Goal: Task Accomplishment & Management: Manage account settings

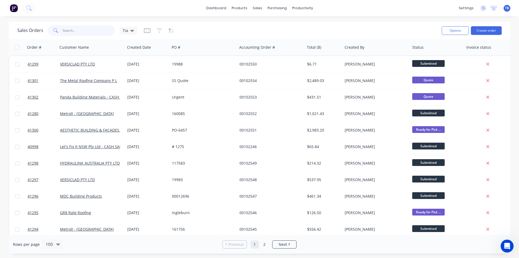
click at [71, 32] on input "text" at bounding box center [89, 30] width 53 height 11
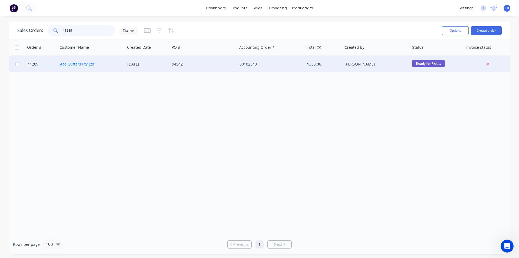
type input "41289"
click at [78, 62] on link "Ace Gutters Pty Ltd" at bounding box center [77, 63] width 34 height 5
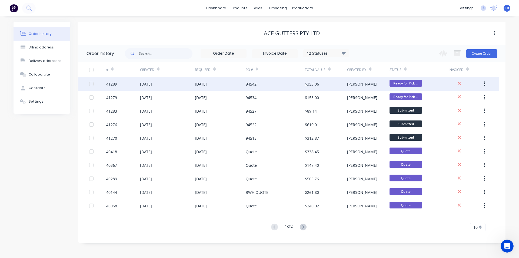
click at [147, 81] on div "[DATE]" at bounding box center [167, 84] width 55 height 14
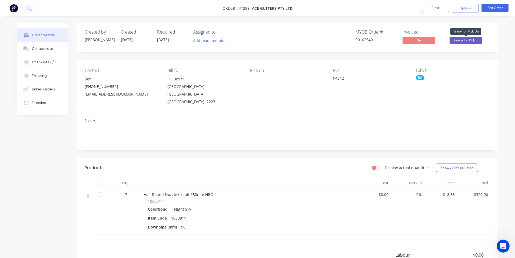
click at [477, 39] on span "Ready for Pick ..." at bounding box center [466, 40] width 32 height 7
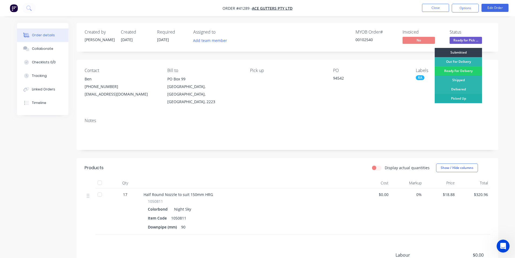
click at [462, 97] on div "Picked Up" at bounding box center [458, 98] width 47 height 9
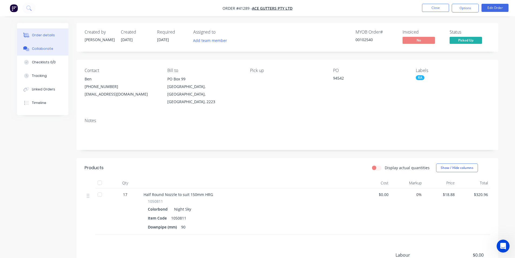
click at [35, 50] on div "Collaborate" at bounding box center [42, 48] width 21 height 5
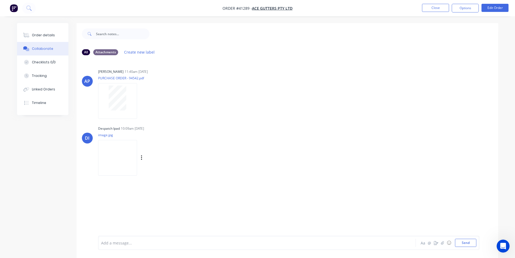
click at [107, 161] on img at bounding box center [117, 157] width 39 height 35
click at [38, 34] on div "Order details" at bounding box center [43, 35] width 23 height 5
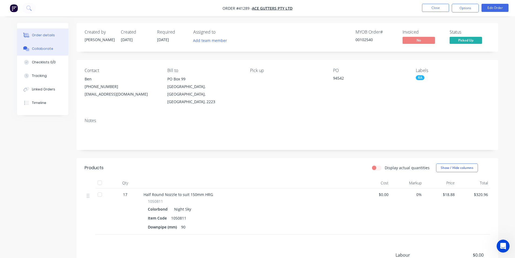
click at [26, 49] on icon at bounding box center [25, 47] width 4 height 3
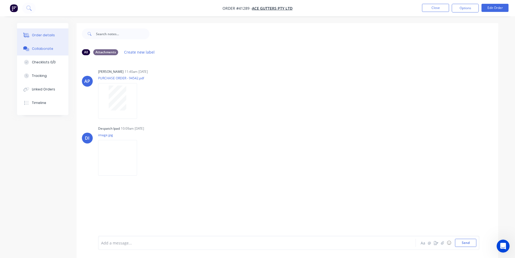
click at [44, 35] on div "Order details" at bounding box center [43, 35] width 23 height 5
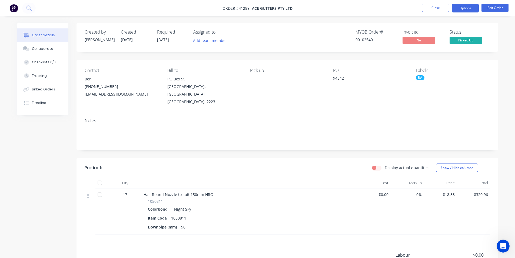
click at [472, 6] on button "Options" at bounding box center [465, 8] width 27 height 9
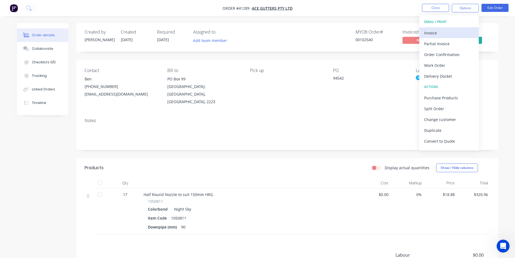
click at [430, 33] on div "Invoice" at bounding box center [449, 33] width 50 height 8
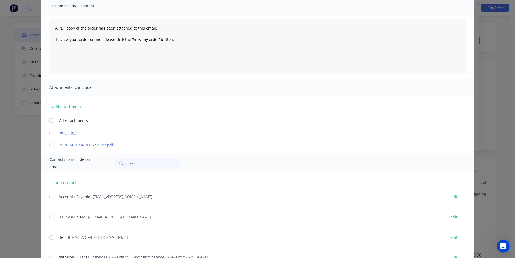
scroll to position [108, 0]
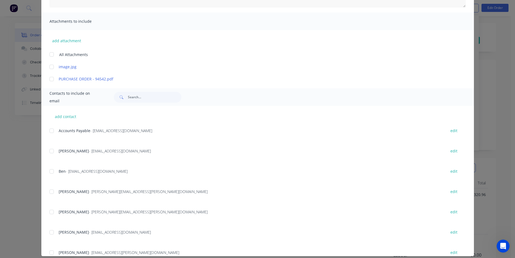
click at [48, 129] on div at bounding box center [51, 130] width 11 height 11
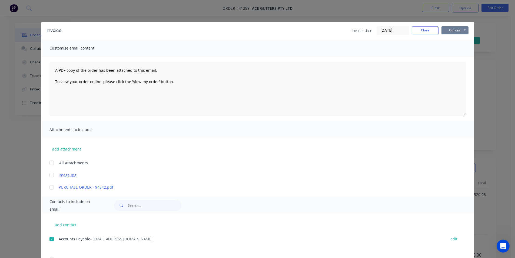
click at [452, 33] on button "Options" at bounding box center [455, 30] width 27 height 8
click at [449, 61] on button "Email" at bounding box center [459, 57] width 35 height 9
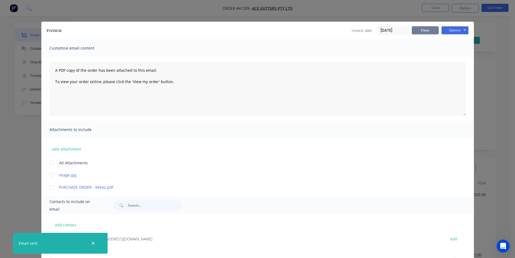
click at [429, 32] on button "Close" at bounding box center [425, 30] width 27 height 8
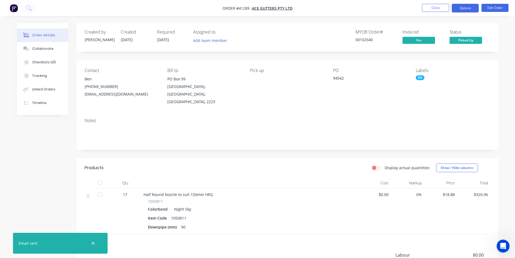
click at [469, 8] on button "Options" at bounding box center [465, 8] width 27 height 9
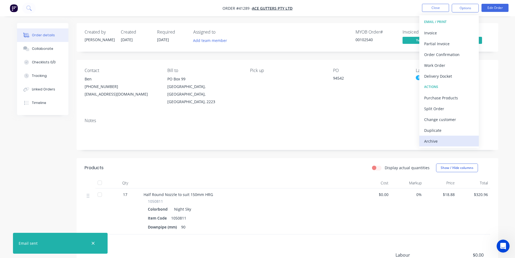
click at [457, 141] on div "Archive" at bounding box center [449, 141] width 50 height 8
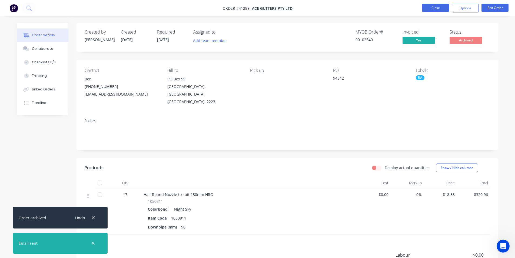
click at [434, 6] on button "Close" at bounding box center [435, 8] width 27 height 8
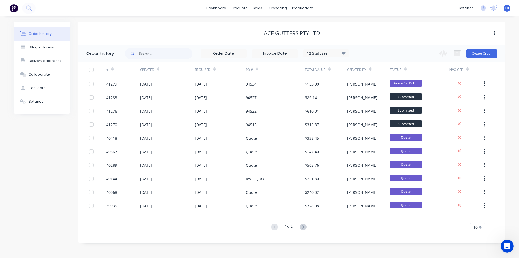
click at [344, 51] on icon at bounding box center [344, 53] width 4 height 6
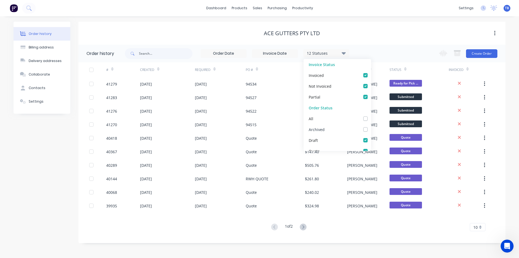
click at [364, 129] on div "Archived" at bounding box center [338, 129] width 68 height 11
click at [371, 126] on label at bounding box center [371, 126] width 0 height 0
click at [371, 129] on input "checkbox" at bounding box center [373, 128] width 4 height 5
checkbox input "true"
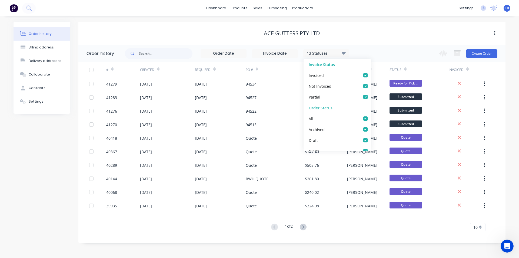
click at [506, 95] on div "Order history Billing address Delivery addresses Collaborate Contacts Settings …" at bounding box center [259, 136] width 519 height 241
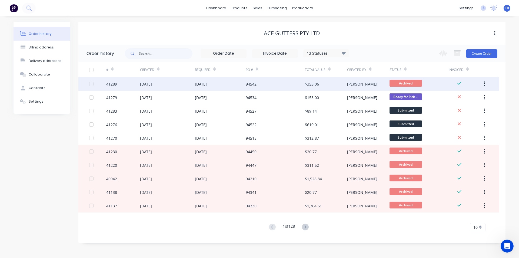
click at [170, 77] on div "[DATE]" at bounding box center [167, 84] width 55 height 14
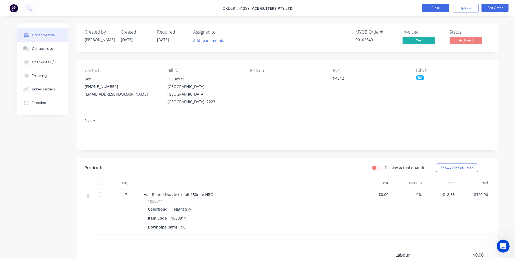
click at [438, 8] on button "Close" at bounding box center [435, 8] width 27 height 8
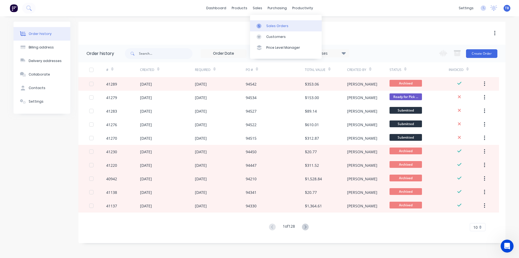
click at [265, 26] on link "Sales Orders" at bounding box center [286, 25] width 72 height 11
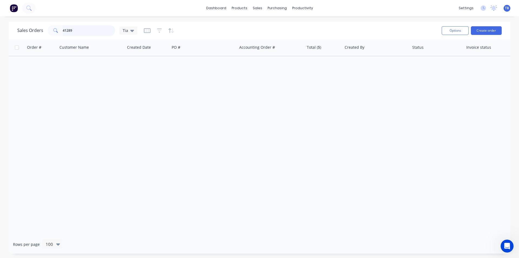
drag, startPoint x: 94, startPoint y: 30, endPoint x: 0, endPoint y: 26, distance: 93.9
click at [0, 26] on div "Sales Orders 41289 Tia Options Create order Order # Customer Name Created Date …" at bounding box center [259, 138] width 519 height 232
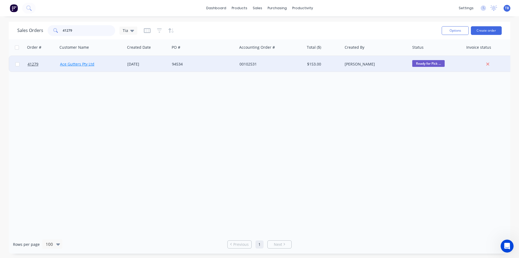
type input "41279"
click at [79, 64] on link "Ace Gutters Pty Ltd" at bounding box center [77, 63] width 34 height 5
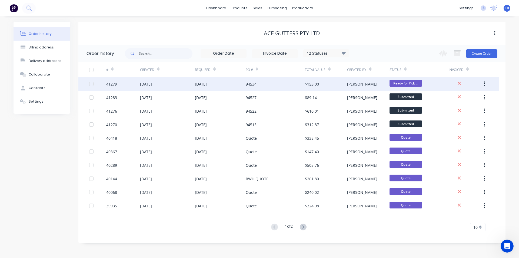
click at [152, 83] on div "[DATE]" at bounding box center [146, 84] width 12 height 6
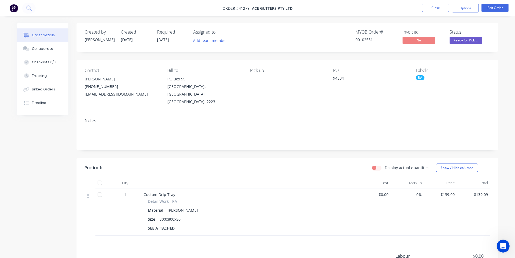
click at [474, 42] on span "Ready for Pick ..." at bounding box center [466, 40] width 32 height 7
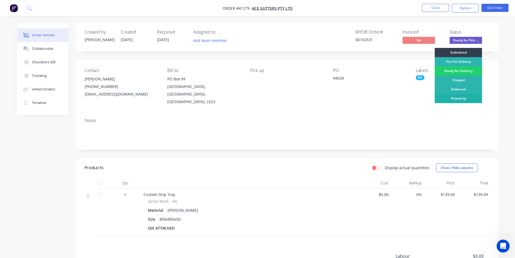
click at [462, 96] on div "Picked Up" at bounding box center [458, 98] width 47 height 9
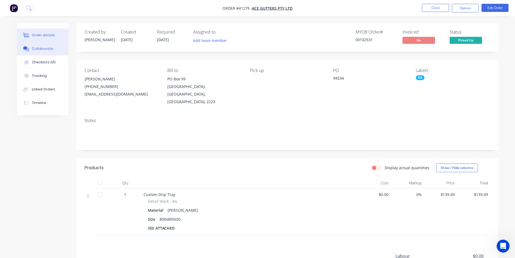
click at [47, 48] on div "Collaborate" at bounding box center [42, 48] width 21 height 5
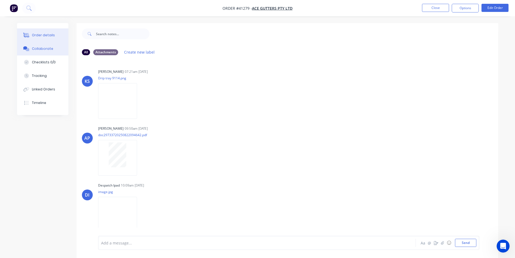
click at [47, 37] on div "Order details" at bounding box center [43, 35] width 23 height 5
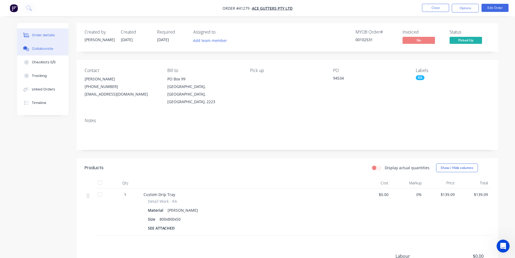
click at [44, 46] on button "Collaborate" at bounding box center [42, 49] width 51 height 14
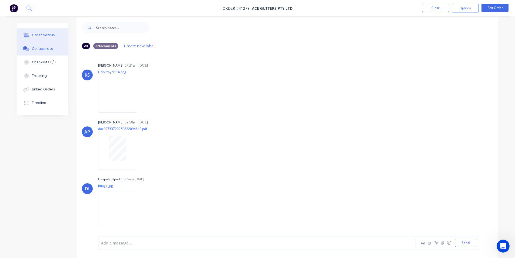
scroll to position [8, 0]
click at [51, 32] on button "Order details" at bounding box center [42, 35] width 51 height 14
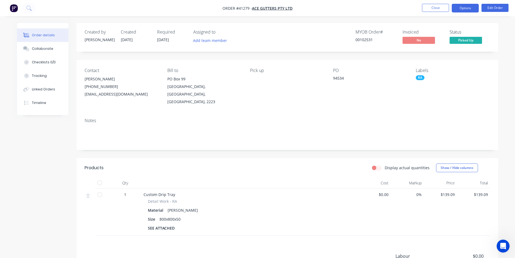
click at [465, 7] on button "Options" at bounding box center [465, 8] width 27 height 9
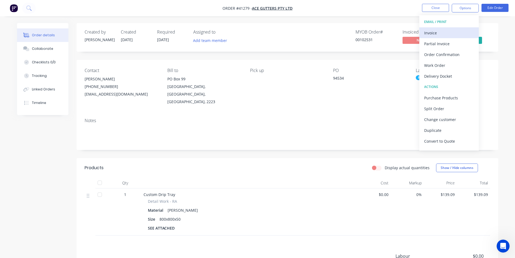
click at [456, 31] on div "Invoice" at bounding box center [449, 33] width 50 height 8
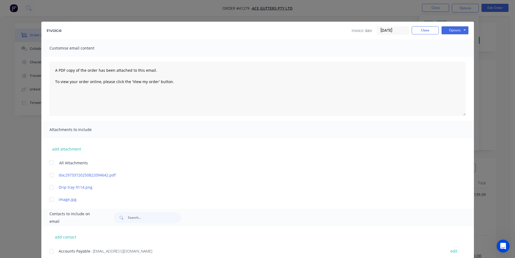
scroll to position [108, 0]
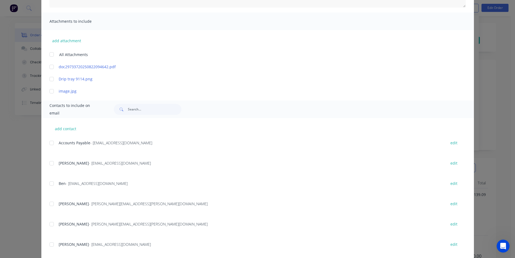
click at [48, 145] on div at bounding box center [51, 142] width 11 height 11
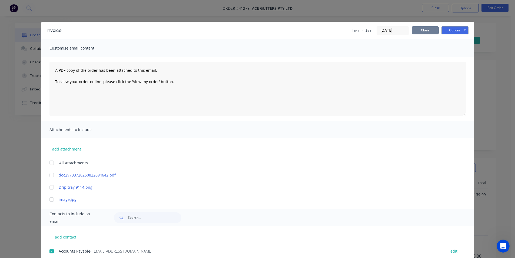
click at [426, 29] on button "Close" at bounding box center [425, 30] width 27 height 8
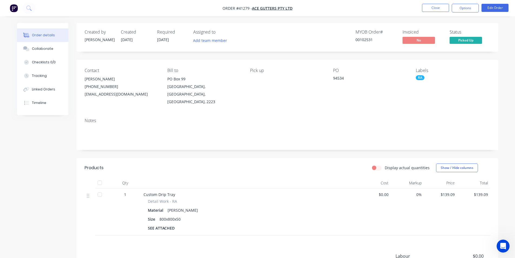
click at [462, 12] on nav "Order #41279 - Ace Gutters Pty Ltd Close Options Edit Order" at bounding box center [257, 8] width 515 height 16
click at [465, 6] on button "Options" at bounding box center [465, 8] width 27 height 9
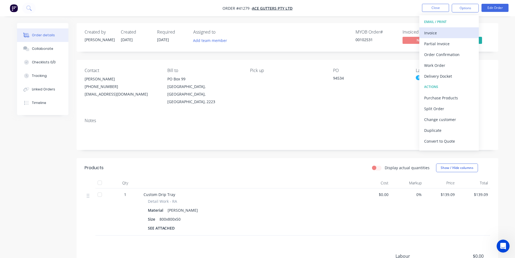
click at [443, 31] on div "Invoice" at bounding box center [449, 33] width 50 height 8
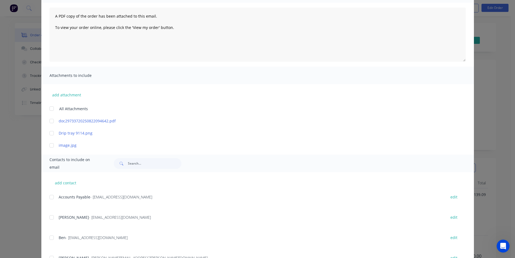
click at [49, 197] on div at bounding box center [51, 196] width 11 height 11
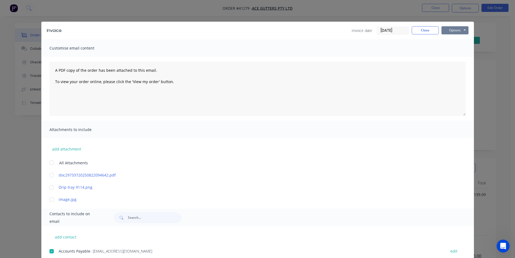
click at [447, 32] on button "Options" at bounding box center [455, 30] width 27 height 8
click at [450, 59] on button "Email" at bounding box center [459, 57] width 35 height 9
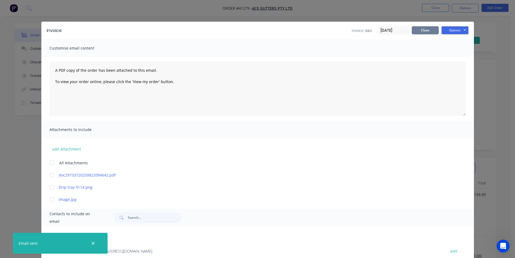
click at [430, 32] on button "Close" at bounding box center [425, 30] width 27 height 8
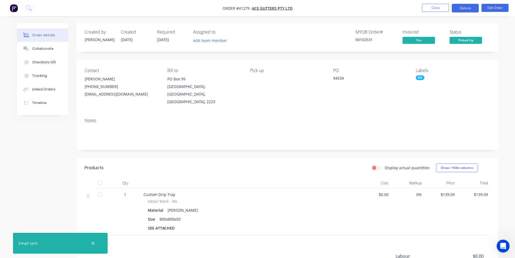
click at [471, 9] on button "Options" at bounding box center [465, 8] width 27 height 9
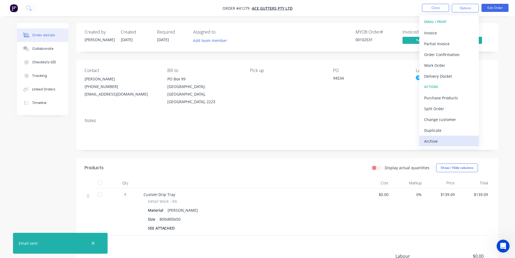
click at [444, 146] on button "Archive" at bounding box center [448, 140] width 59 height 11
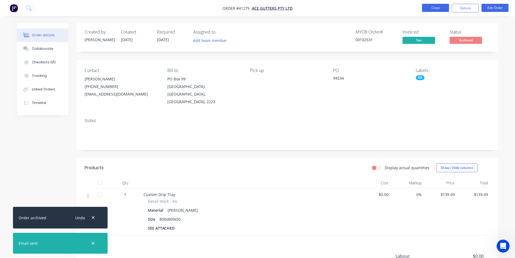
click at [433, 5] on button "Close" at bounding box center [435, 8] width 27 height 8
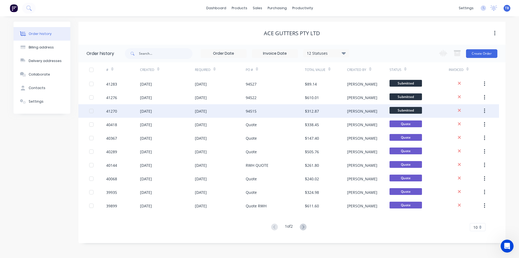
click at [112, 109] on div "41270" at bounding box center [111, 111] width 11 height 6
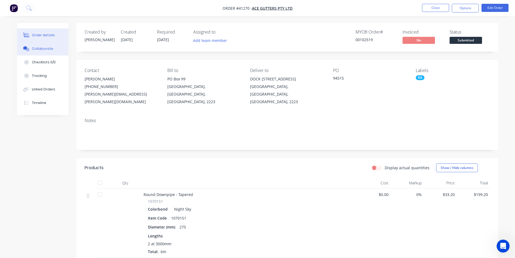
click at [27, 48] on icon at bounding box center [26, 48] width 6 height 5
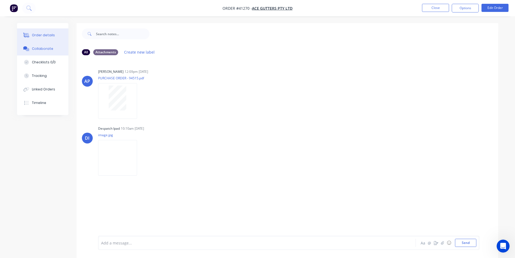
click at [35, 37] on div "Order details" at bounding box center [43, 35] width 23 height 5
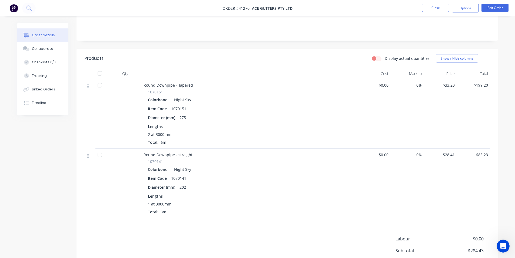
scroll to position [158, 0]
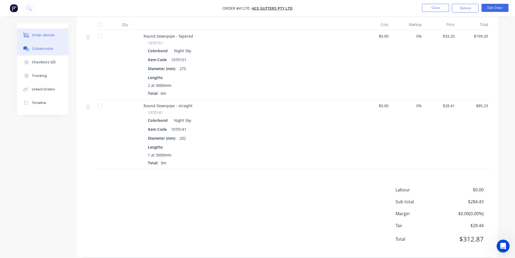
click at [31, 43] on button "Collaborate" at bounding box center [42, 49] width 51 height 14
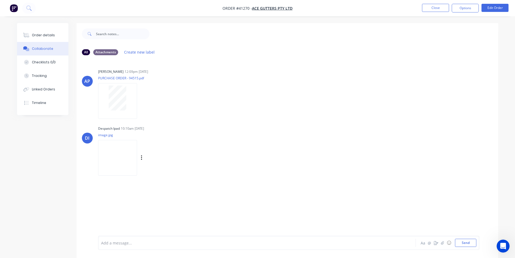
click at [126, 162] on img at bounding box center [117, 157] width 39 height 35
click at [26, 33] on icon at bounding box center [27, 35] width 4 height 5
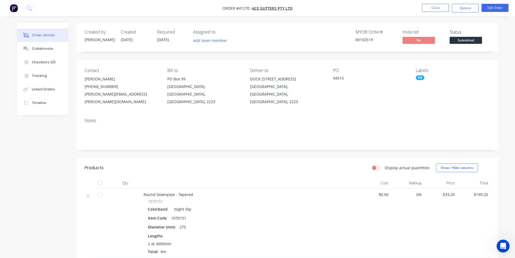
click at [468, 38] on span "Submitted" at bounding box center [466, 40] width 32 height 7
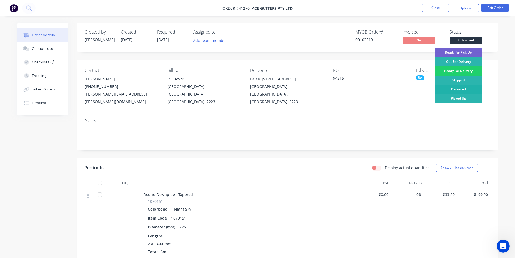
click at [463, 91] on div "Delivered" at bounding box center [458, 89] width 47 height 9
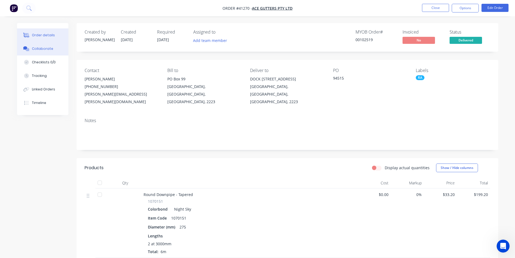
click at [47, 53] on button "Collaborate" at bounding box center [42, 49] width 51 height 14
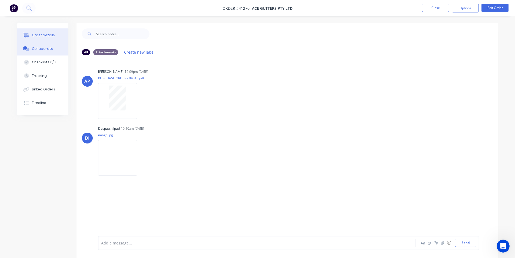
click at [41, 36] on div "Order details" at bounding box center [43, 35] width 23 height 5
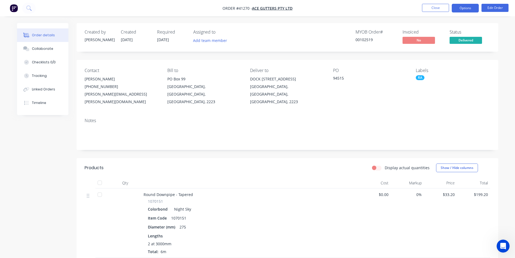
click at [458, 4] on button "Options" at bounding box center [465, 8] width 27 height 9
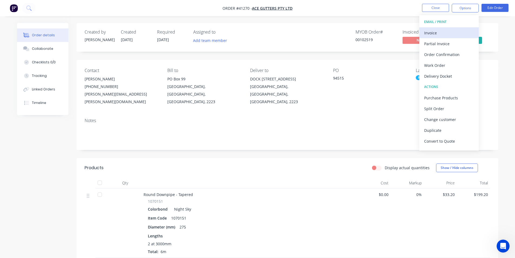
click at [444, 30] on div "Invoice" at bounding box center [449, 33] width 50 height 8
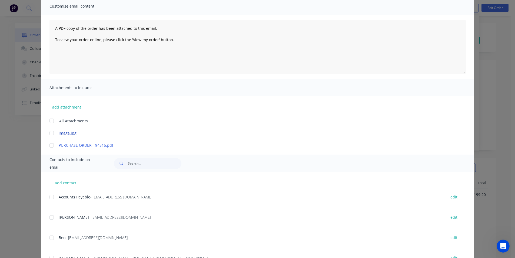
scroll to position [81, 0]
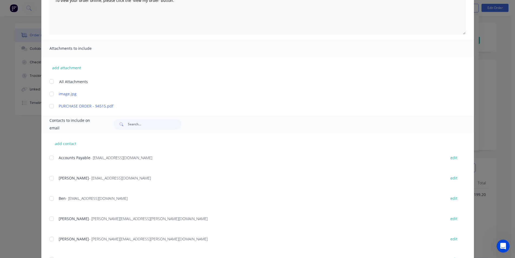
click at [54, 158] on div at bounding box center [51, 157] width 11 height 11
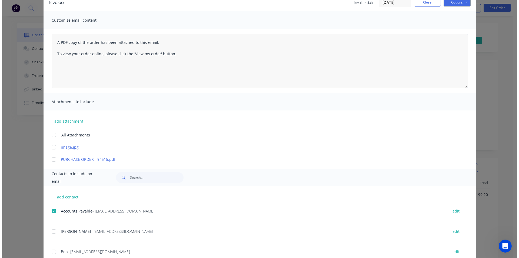
scroll to position [0, 0]
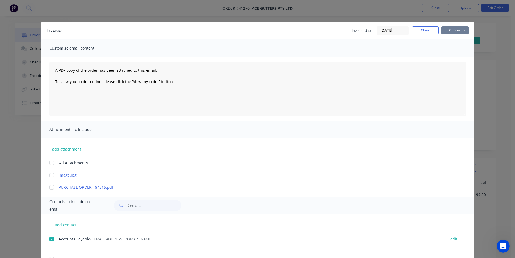
click at [462, 32] on button "Options" at bounding box center [455, 30] width 27 height 8
click at [456, 57] on button "Email" at bounding box center [459, 57] width 35 height 9
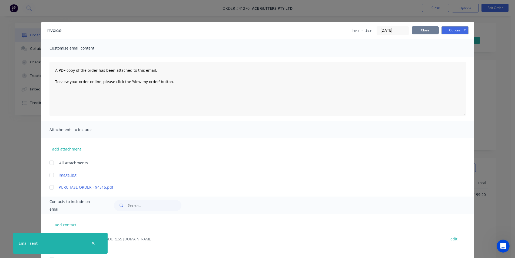
click at [431, 33] on button "Close" at bounding box center [425, 30] width 27 height 8
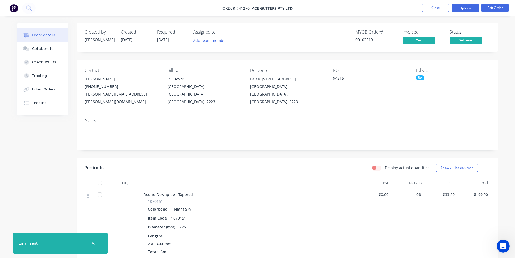
click at [468, 5] on button "Options" at bounding box center [465, 8] width 27 height 9
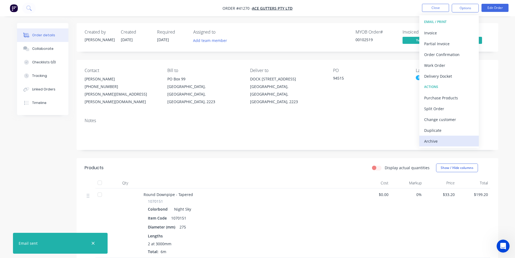
click at [450, 141] on div "Archive" at bounding box center [449, 141] width 50 height 8
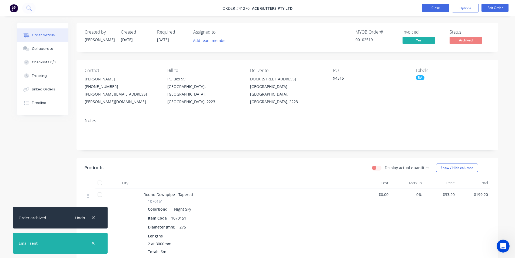
click at [438, 4] on button "Close" at bounding box center [435, 8] width 27 height 8
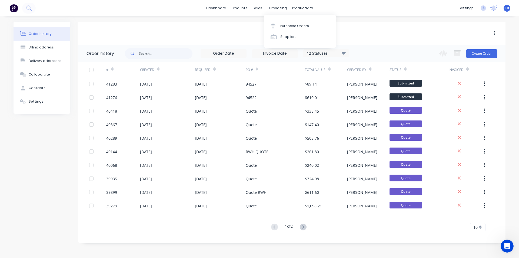
drag, startPoint x: 275, startPoint y: 7, endPoint x: 275, endPoint y: 14, distance: 6.2
click at [275, 7] on div "purchasing" at bounding box center [277, 8] width 25 height 8
click at [280, 26] on div "Purchase Orders" at bounding box center [294, 26] width 29 height 5
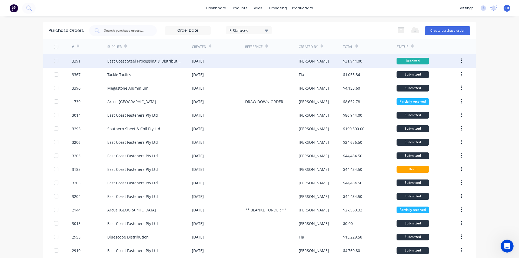
click at [356, 58] on div "$31,944.00" at bounding box center [369, 61] width 53 height 14
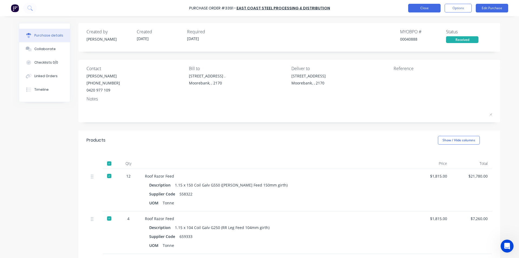
click at [411, 12] on button "Close" at bounding box center [424, 8] width 32 height 9
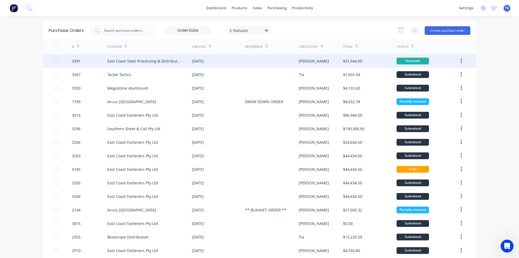
click at [460, 59] on button "button" at bounding box center [461, 61] width 13 height 10
click at [447, 76] on div "Archive" at bounding box center [442, 75] width 42 height 8
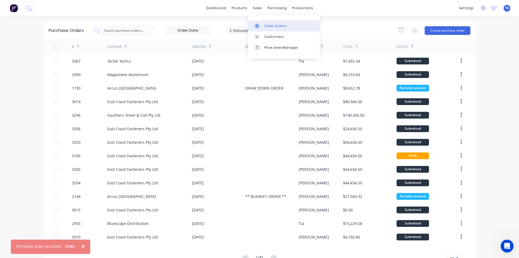
click at [266, 25] on div "Sales Orders" at bounding box center [275, 26] width 22 height 5
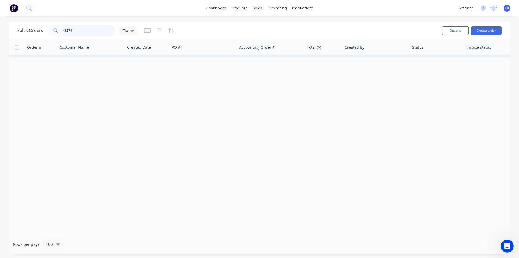
drag, startPoint x: 81, startPoint y: 30, endPoint x: 16, endPoint y: 26, distance: 65.6
click at [16, 26] on div "Sales Orders 41279 Tia Options Create order" at bounding box center [260, 31] width 502 height 18
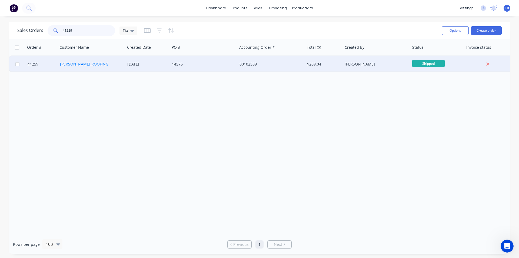
type input "41259"
click at [79, 64] on link "[PERSON_NAME] ROOFING" at bounding box center [84, 63] width 48 height 5
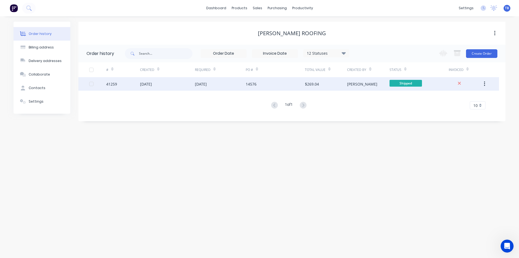
click at [116, 83] on div "41259" at bounding box center [111, 84] width 11 height 6
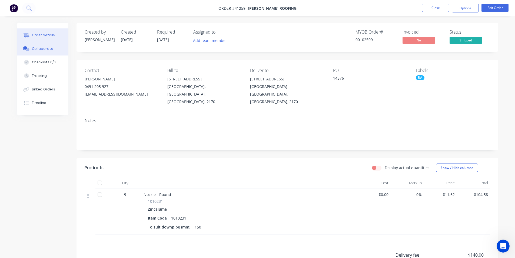
click at [44, 44] on button "Collaborate" at bounding box center [42, 49] width 51 height 14
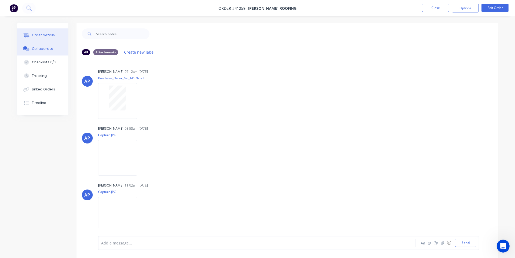
click at [43, 35] on div "Order details" at bounding box center [43, 35] width 23 height 5
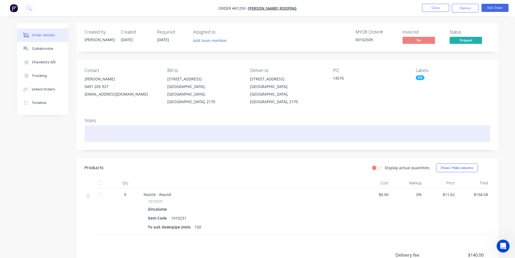
drag, startPoint x: 43, startPoint y: 35, endPoint x: 258, endPoint y: 124, distance: 232.6
click at [258, 125] on div at bounding box center [288, 133] width 406 height 16
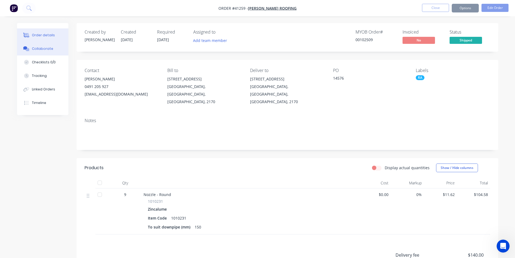
click at [38, 50] on div "Collaborate" at bounding box center [42, 48] width 21 height 5
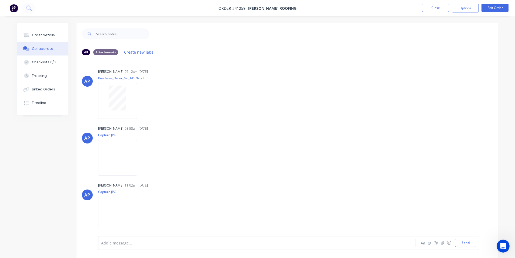
scroll to position [56, 0]
click at [41, 36] on div "Order details" at bounding box center [43, 35] width 23 height 5
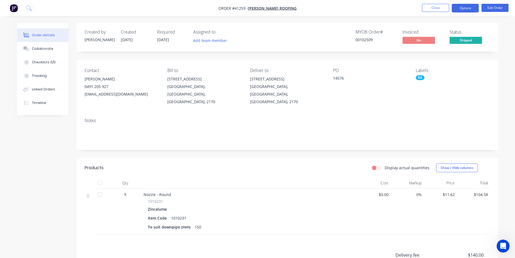
click at [467, 8] on button "Options" at bounding box center [465, 8] width 27 height 9
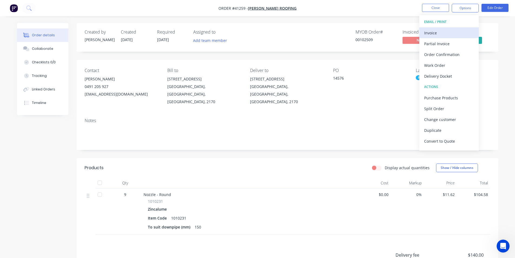
click at [448, 34] on div "Invoice" at bounding box center [449, 33] width 50 height 8
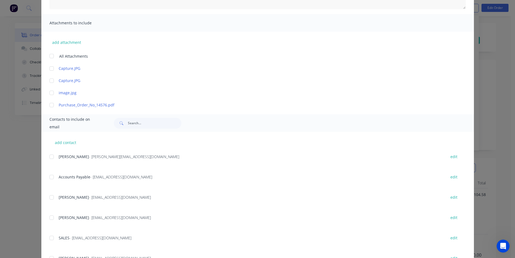
scroll to position [108, 0]
click at [49, 174] on div at bounding box center [51, 175] width 11 height 11
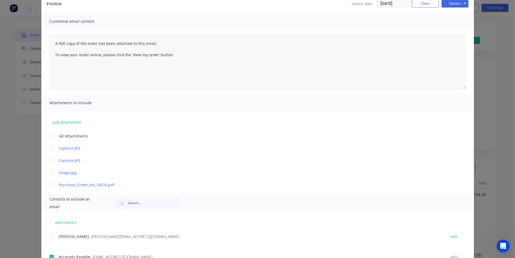
scroll to position [0, 0]
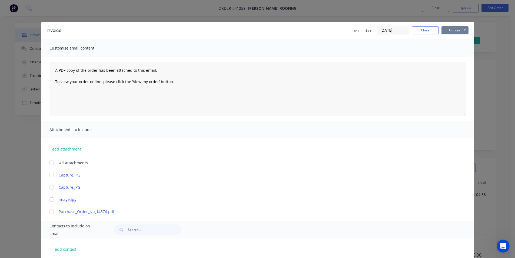
drag, startPoint x: 452, startPoint y: 28, endPoint x: 453, endPoint y: 33, distance: 5.1
click at [452, 28] on button "Options" at bounding box center [455, 30] width 27 height 8
click at [457, 56] on button "Email" at bounding box center [459, 57] width 35 height 9
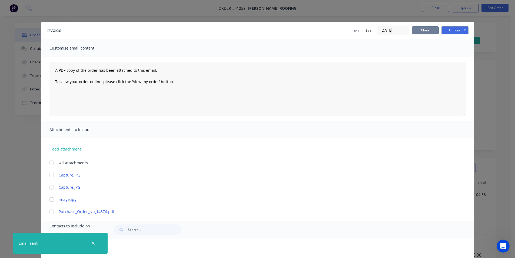
click at [420, 32] on button "Close" at bounding box center [425, 30] width 27 height 8
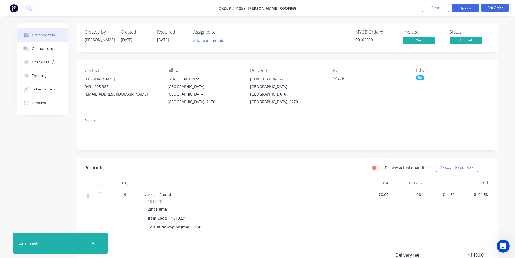
click at [467, 5] on button "Options" at bounding box center [465, 8] width 27 height 9
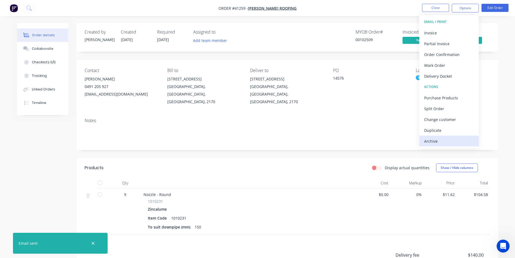
click at [431, 145] on button "Archive" at bounding box center [448, 140] width 59 height 11
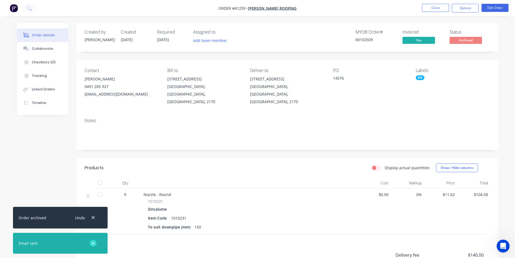
click at [92, 244] on icon "button" at bounding box center [93, 243] width 4 height 5
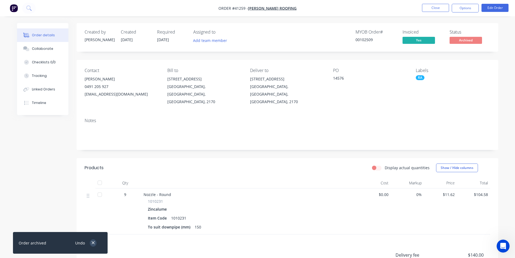
click at [92, 242] on icon "button" at bounding box center [93, 242] width 4 height 5
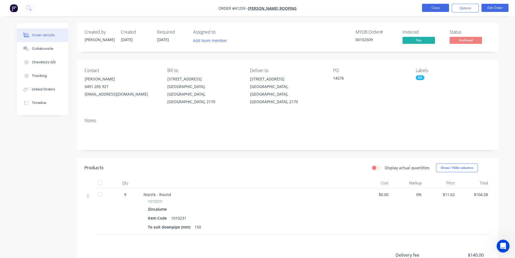
click at [437, 10] on button "Close" at bounding box center [435, 8] width 27 height 8
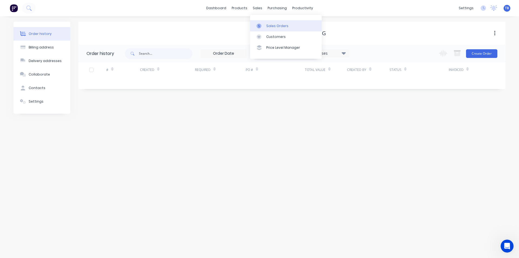
click at [265, 24] on link "Sales Orders" at bounding box center [286, 25] width 72 height 11
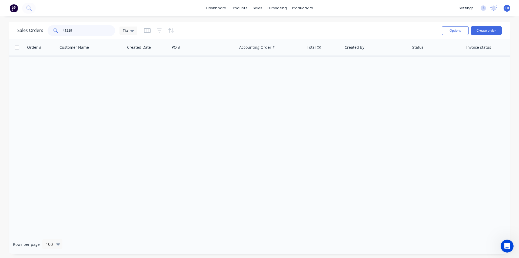
drag, startPoint x: 89, startPoint y: 30, endPoint x: 0, endPoint y: 31, distance: 89.0
click at [0, 31] on div "Sales Orders 41259 Tia Options Create order Order # Customer Name Created Date …" at bounding box center [259, 138] width 519 height 232
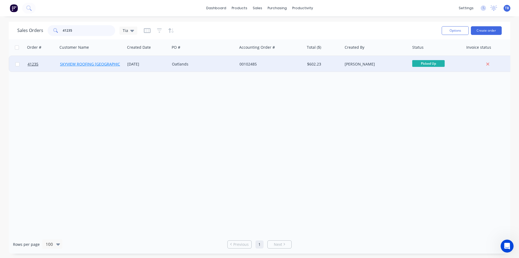
type input "41235"
click at [96, 65] on link "SKYVIEW ROOFING [GEOGRAPHIC_DATA] P/L" at bounding box center [99, 63] width 79 height 5
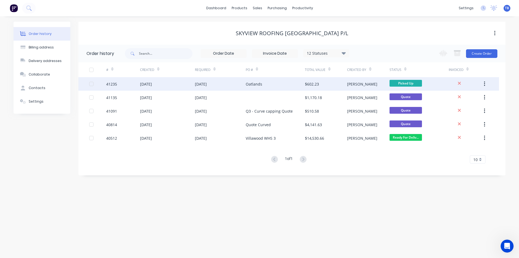
click at [114, 84] on div "41235" at bounding box center [111, 84] width 11 height 6
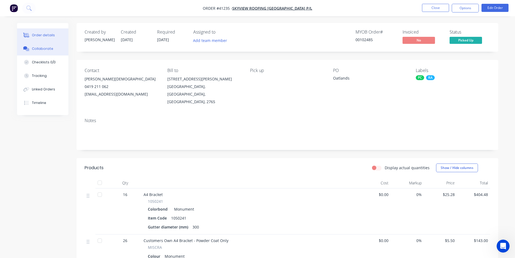
click at [40, 44] on button "Collaborate" at bounding box center [42, 49] width 51 height 14
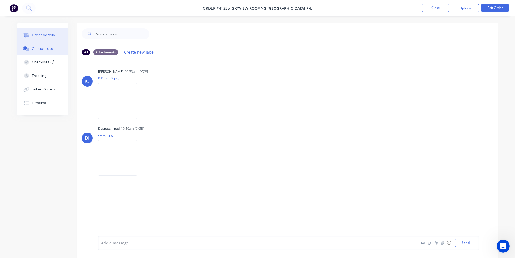
click at [47, 34] on div "Order details" at bounding box center [43, 35] width 23 height 5
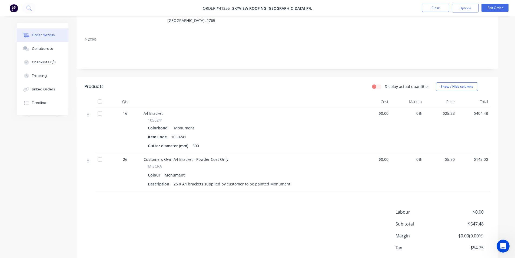
scroll to position [103, 0]
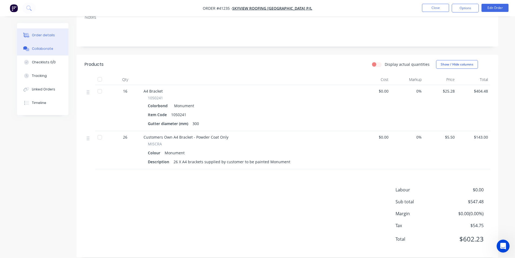
click at [53, 47] on button "Collaborate" at bounding box center [42, 49] width 51 height 14
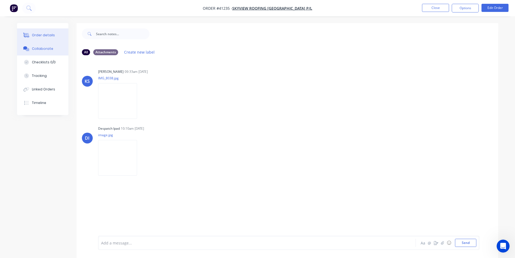
click at [49, 39] on button "Order details" at bounding box center [42, 35] width 51 height 14
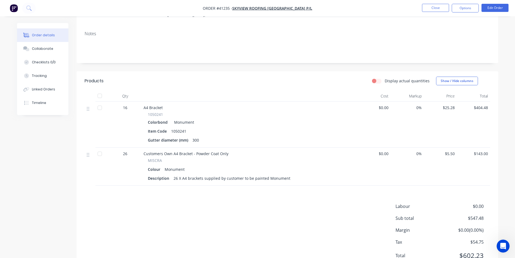
scroll to position [103, 0]
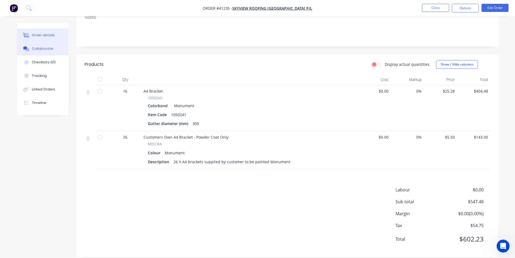
click at [44, 49] on div "Collaborate" at bounding box center [42, 48] width 21 height 5
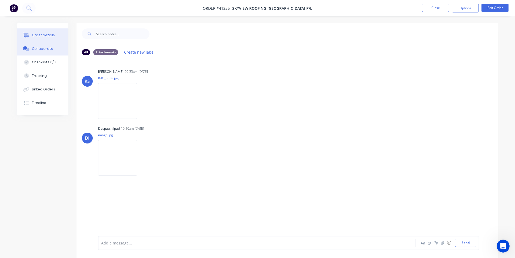
click at [57, 35] on button "Order details" at bounding box center [42, 35] width 51 height 14
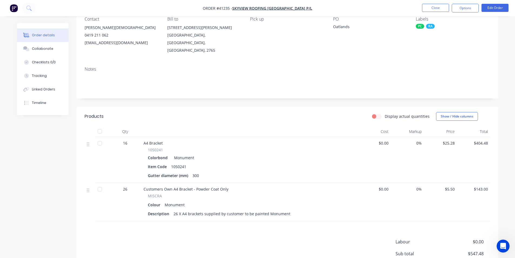
scroll to position [103, 0]
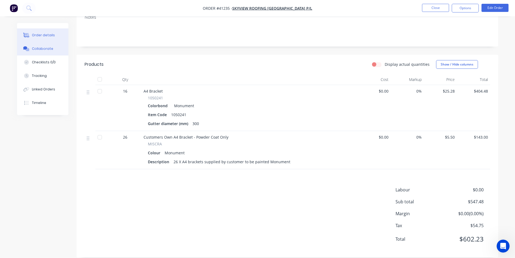
click at [36, 53] on button "Collaborate" at bounding box center [42, 49] width 51 height 14
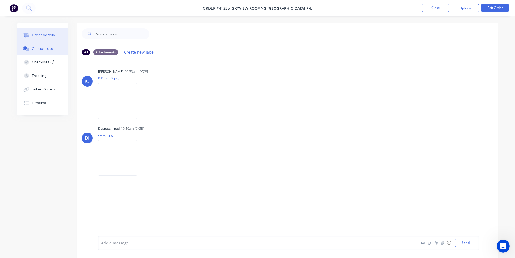
click at [40, 40] on button "Order details" at bounding box center [42, 35] width 51 height 14
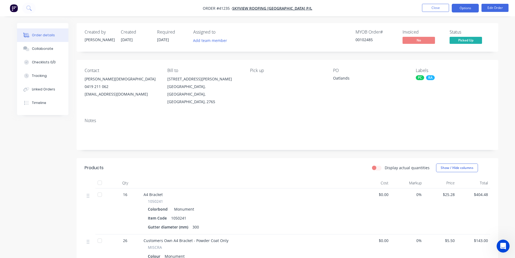
click at [465, 8] on button "Options" at bounding box center [465, 8] width 27 height 9
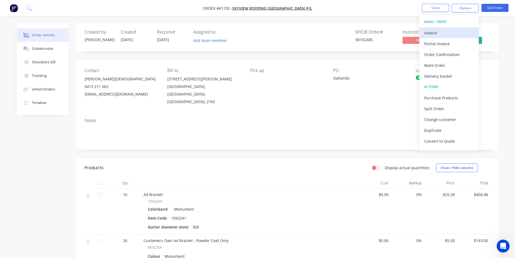
click at [455, 31] on div "Invoice" at bounding box center [449, 33] width 50 height 8
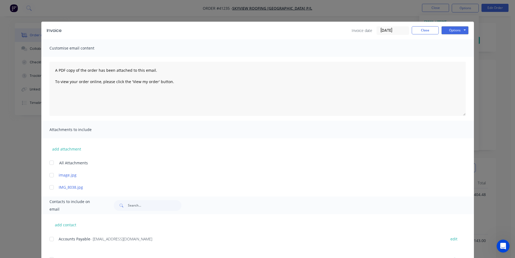
scroll to position [46, 0]
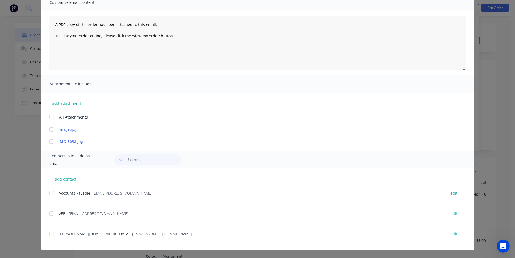
click at [52, 195] on div at bounding box center [51, 193] width 11 height 11
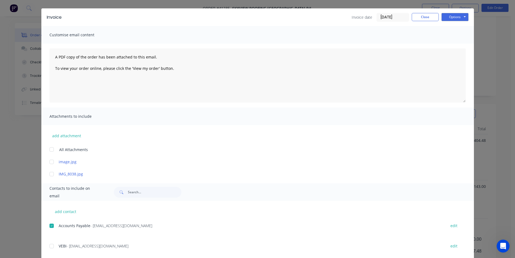
scroll to position [0, 0]
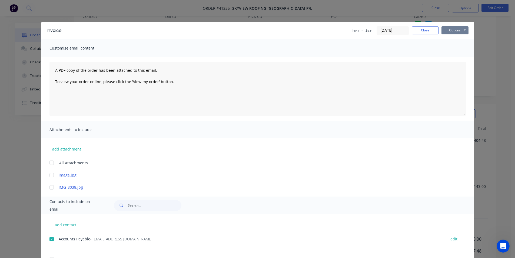
click at [448, 29] on button "Options" at bounding box center [455, 30] width 27 height 8
click at [446, 57] on button "Email" at bounding box center [459, 57] width 35 height 9
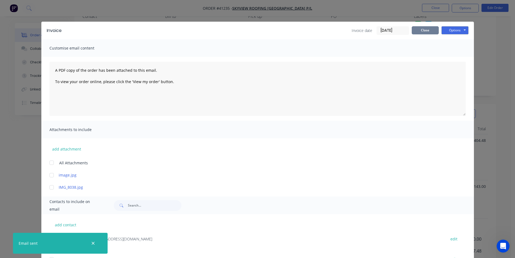
click at [432, 32] on button "Close" at bounding box center [425, 30] width 27 height 8
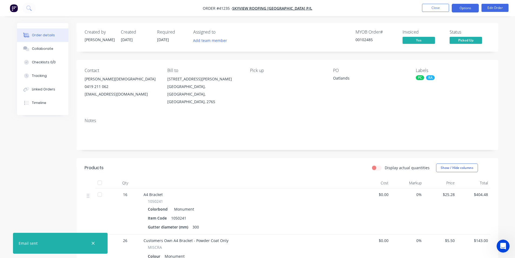
click at [464, 8] on button "Options" at bounding box center [465, 8] width 27 height 9
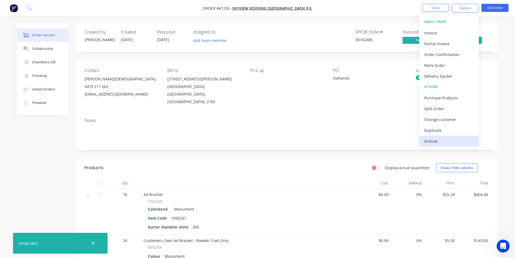
click at [443, 140] on div "Archive" at bounding box center [449, 141] width 50 height 8
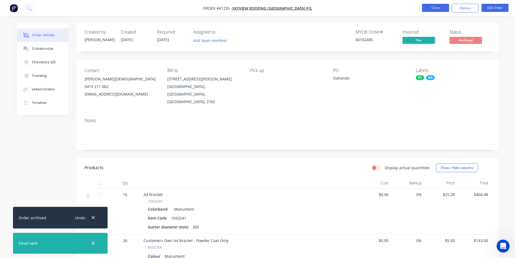
click at [438, 10] on button "Close" at bounding box center [435, 8] width 27 height 8
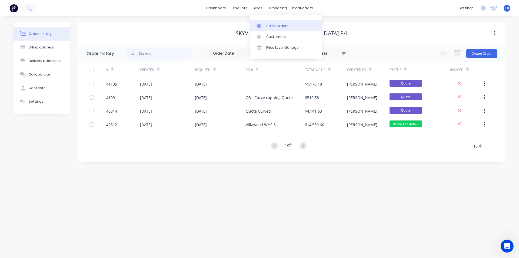
click at [264, 22] on link "Sales Orders" at bounding box center [286, 25] width 72 height 11
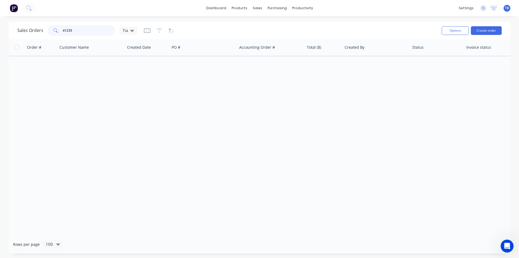
drag, startPoint x: 90, startPoint y: 30, endPoint x: 2, endPoint y: 24, distance: 88.0
click at [3, 24] on div "Sales Orders 41235 Tia Options Create order Order # Customer Name Created Date …" at bounding box center [259, 138] width 519 height 232
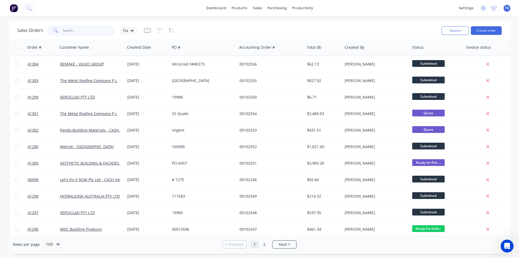
click at [81, 31] on input "text" at bounding box center [89, 30] width 53 height 11
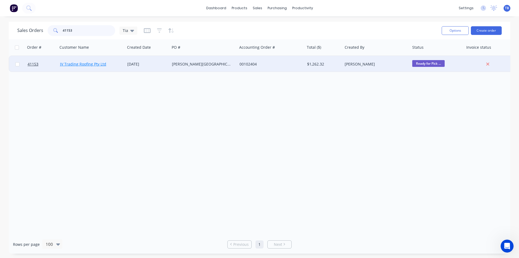
type input "41153"
click at [77, 64] on link "JV Trading Roofing Pty Ltd" at bounding box center [83, 63] width 46 height 5
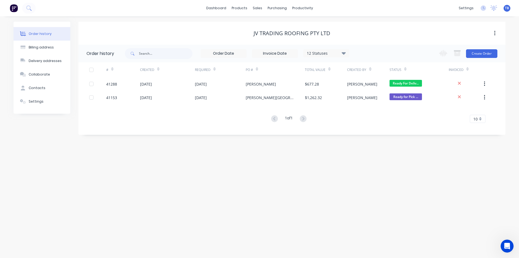
drag, startPoint x: 135, startPoint y: 32, endPoint x: 303, endPoint y: 202, distance: 239.4
click at [303, 202] on div "Order history Billing address Delivery addresses Collaborate Contacts Settings …" at bounding box center [259, 136] width 519 height 241
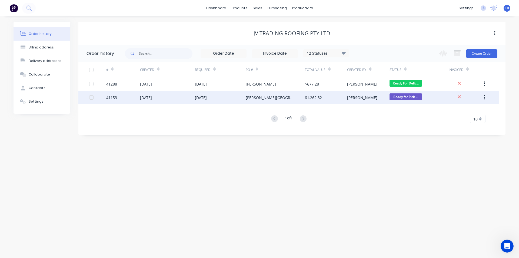
click at [111, 99] on div "41153" at bounding box center [111, 98] width 11 height 6
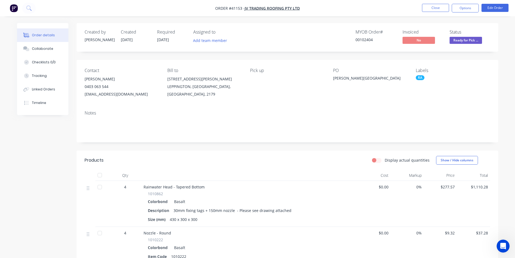
click at [307, 142] on div "Created by [PERSON_NAME] Created [DATE] Required [DATE] Assigned to Add team me…" at bounding box center [288, 192] width 422 height 338
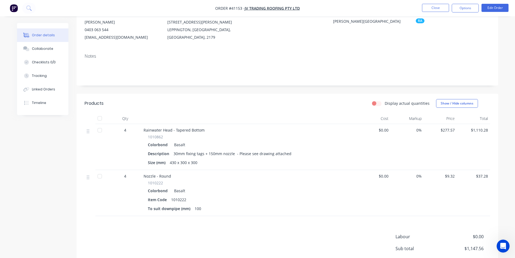
scroll to position [111, 0]
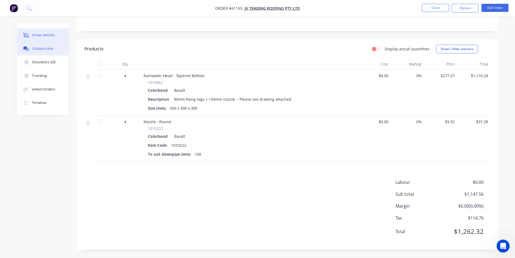
click at [41, 50] on div "Collaborate" at bounding box center [42, 48] width 21 height 5
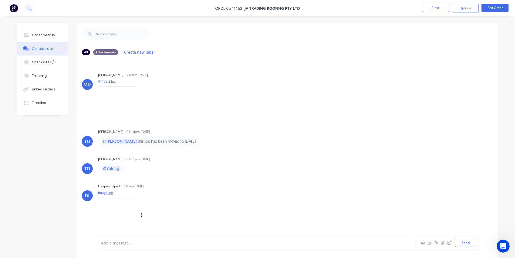
scroll to position [8, 0]
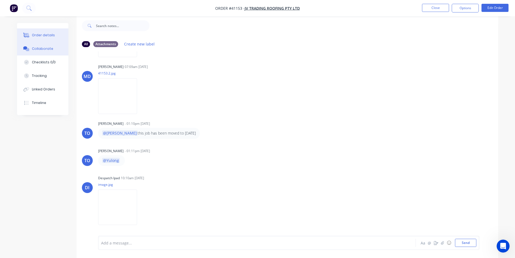
click at [49, 38] on button "Order details" at bounding box center [42, 35] width 51 height 14
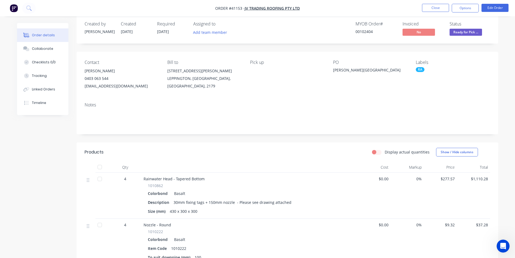
click at [463, 35] on button "Ready for Pick ..." at bounding box center [466, 33] width 32 height 8
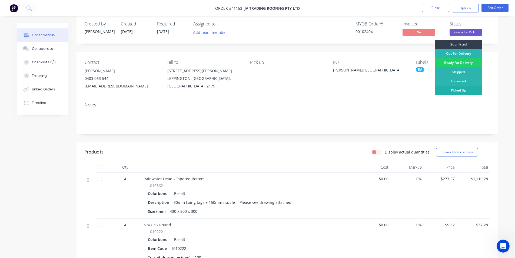
click at [468, 92] on div "Picked Up" at bounding box center [458, 90] width 47 height 9
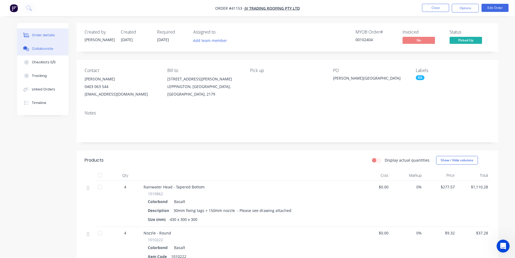
click at [54, 51] on button "Collaborate" at bounding box center [42, 49] width 51 height 14
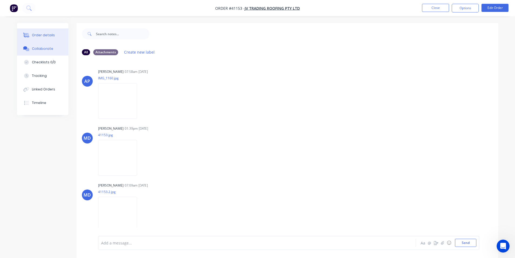
click at [43, 33] on div "Order details" at bounding box center [43, 35] width 23 height 5
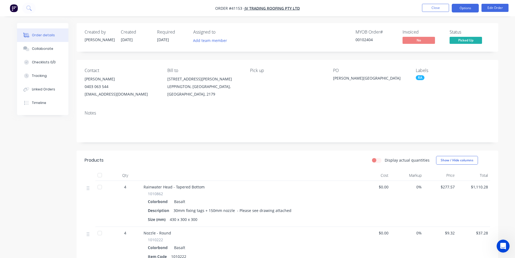
click at [459, 8] on button "Options" at bounding box center [465, 8] width 27 height 9
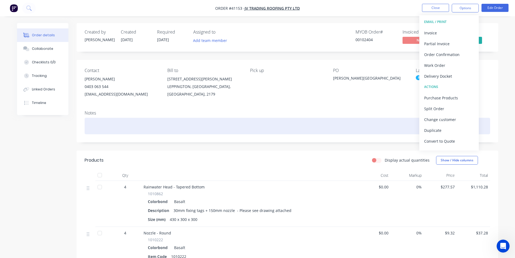
click at [245, 130] on div at bounding box center [288, 126] width 406 height 16
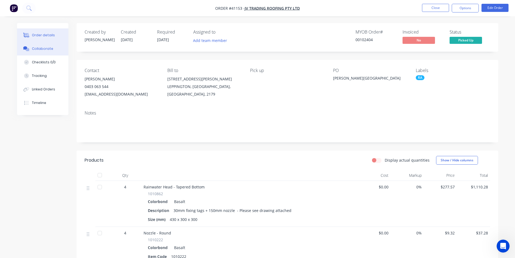
click at [31, 47] on button "Collaborate" at bounding box center [42, 49] width 51 height 14
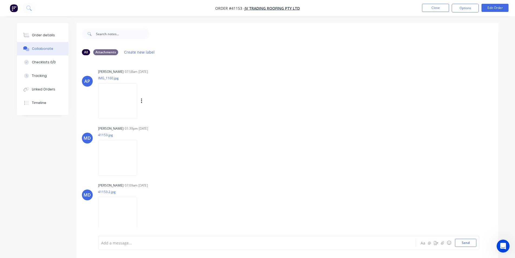
scroll to position [110, 0]
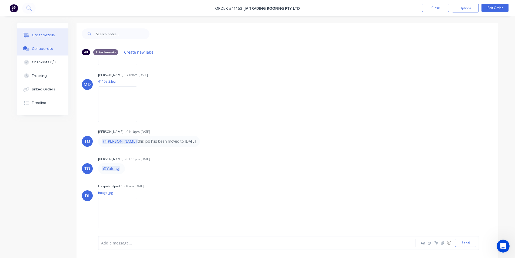
click at [44, 34] on div "Order details" at bounding box center [43, 35] width 23 height 5
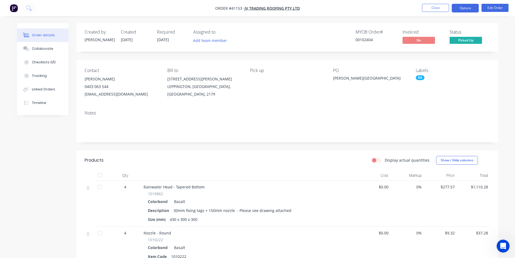
click at [467, 6] on button "Options" at bounding box center [465, 8] width 27 height 9
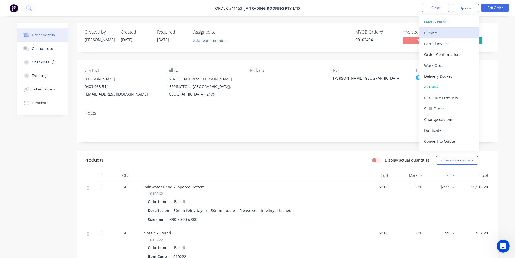
click at [437, 37] on div "Invoice" at bounding box center [449, 33] width 50 height 8
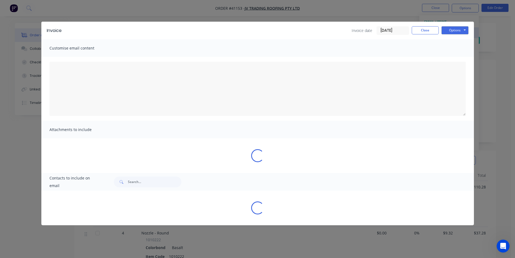
type textarea "A PDF copy of the order has been attached to this email. To view your order onl…"
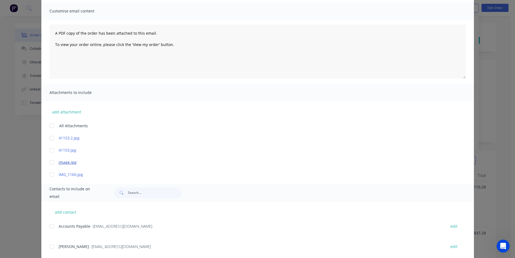
scroll to position [70, 0]
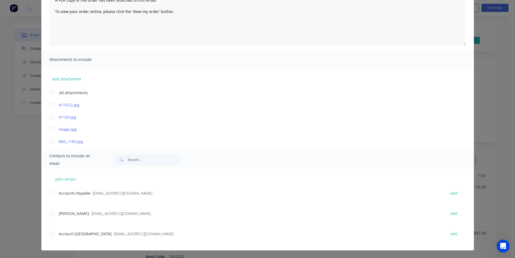
click at [52, 194] on div at bounding box center [51, 193] width 11 height 11
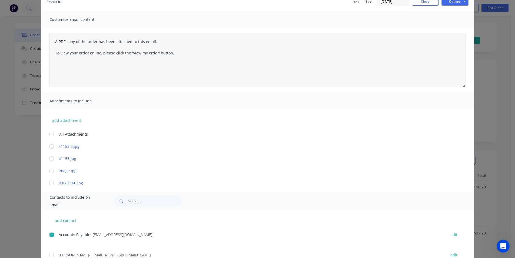
scroll to position [0, 0]
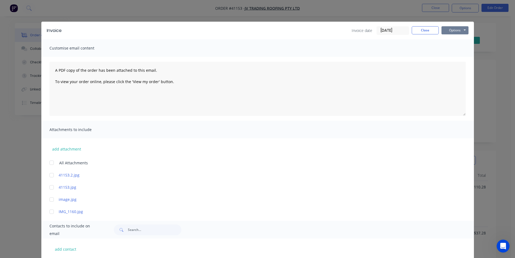
click at [448, 30] on button "Options" at bounding box center [455, 30] width 27 height 8
click at [447, 56] on button "Email" at bounding box center [459, 57] width 35 height 9
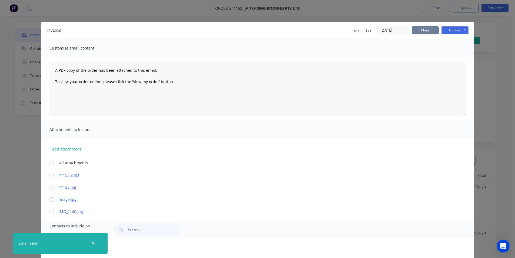
click at [430, 31] on button "Close" at bounding box center [425, 30] width 27 height 8
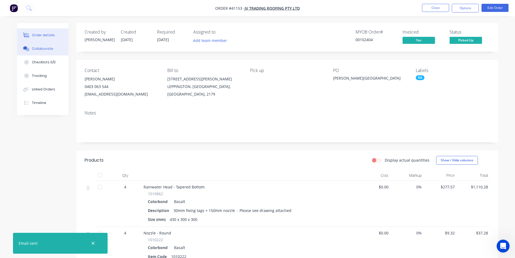
click at [43, 51] on button "Collaborate" at bounding box center [42, 49] width 51 height 14
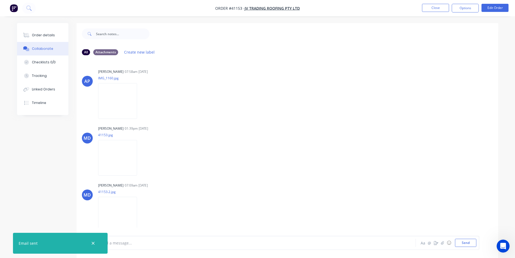
scroll to position [110, 0]
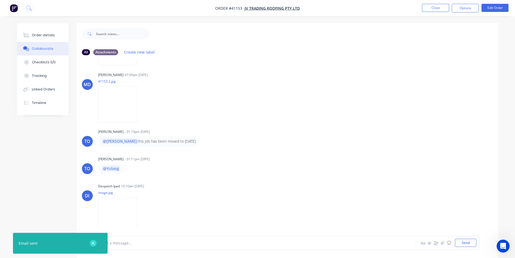
click at [95, 243] on button "button" at bounding box center [93, 243] width 7 height 7
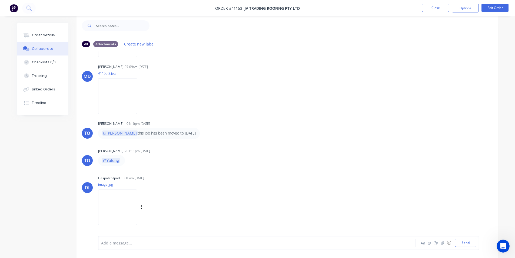
click at [341, 203] on div "DI Despatch Ipad 10:10am [DATE] image.jpg Labels Download" at bounding box center [288, 198] width 422 height 49
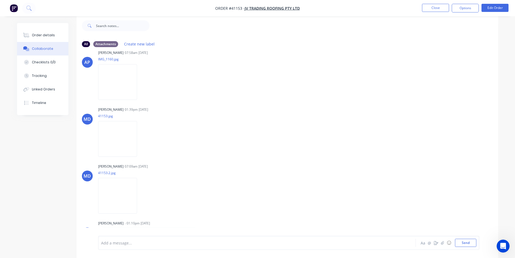
scroll to position [0, 0]
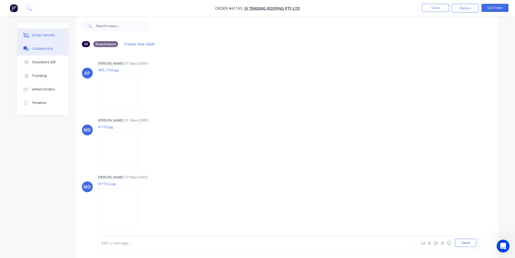
click at [55, 38] on button "Order details" at bounding box center [42, 35] width 51 height 14
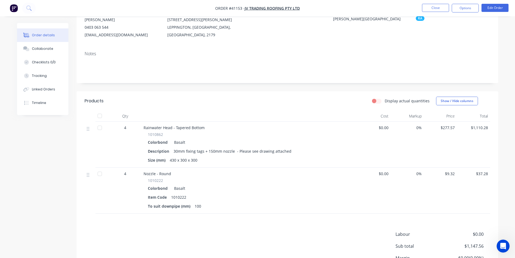
scroll to position [111, 0]
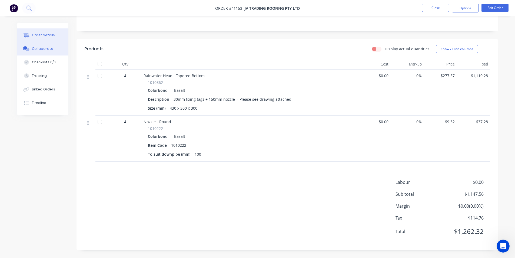
click at [51, 45] on button "Collaborate" at bounding box center [42, 49] width 51 height 14
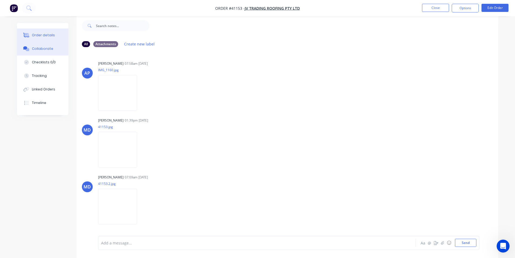
click at [45, 38] on button "Order details" at bounding box center [42, 35] width 51 height 14
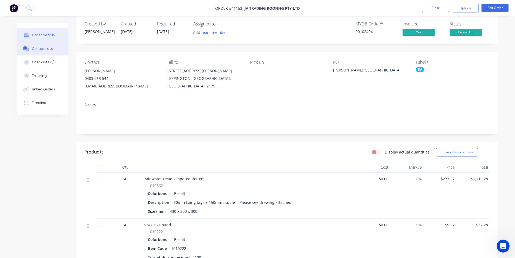
click at [36, 51] on div "Collaborate" at bounding box center [42, 48] width 21 height 5
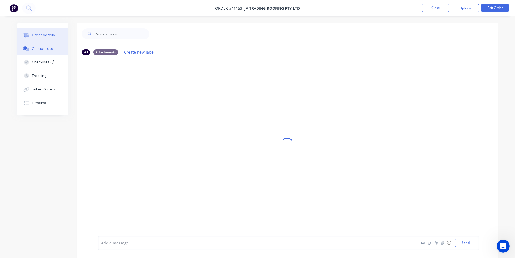
click at [40, 38] on button "Order details" at bounding box center [42, 35] width 51 height 14
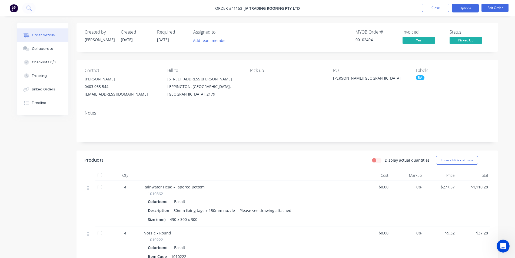
click at [474, 7] on button "Options" at bounding box center [465, 8] width 27 height 9
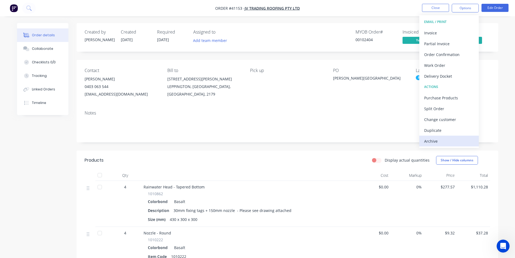
click at [444, 142] on div "Archive" at bounding box center [449, 141] width 50 height 8
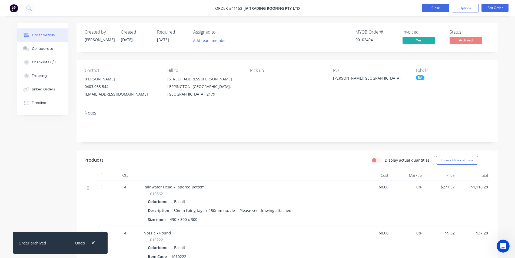
click at [427, 9] on button "Close" at bounding box center [435, 8] width 27 height 8
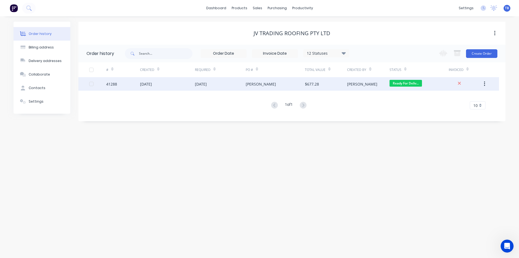
click at [135, 82] on div "41288" at bounding box center [123, 84] width 34 height 14
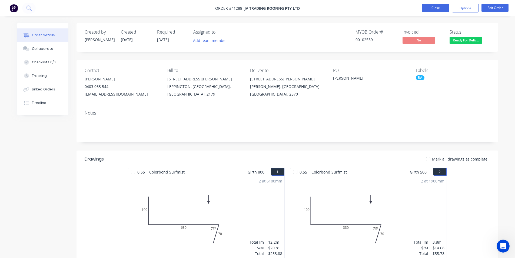
click at [439, 10] on button "Close" at bounding box center [435, 8] width 27 height 8
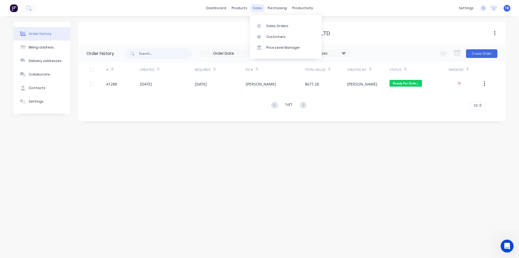
click at [263, 21] on link "Sales Orders" at bounding box center [286, 25] width 72 height 11
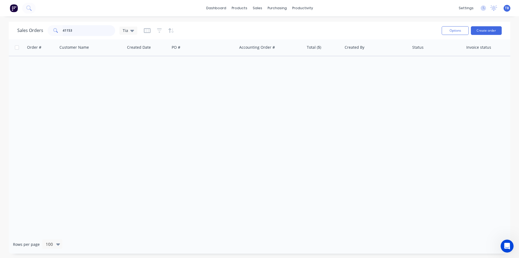
drag, startPoint x: 101, startPoint y: 27, endPoint x: 0, endPoint y: 22, distance: 100.7
click at [0, 23] on div "Sales Orders 41153 Tia Options Create order Order # Customer Name Created Date …" at bounding box center [259, 138] width 519 height 232
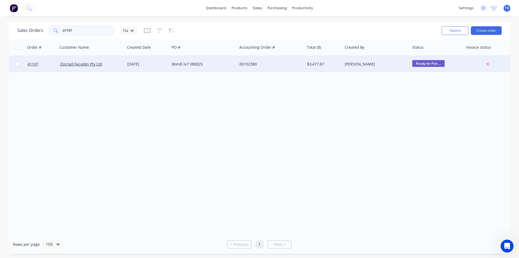
type input "41107"
click at [67, 67] on div "Zipclad Facades Pty Ltd" at bounding box center [92, 64] width 68 height 16
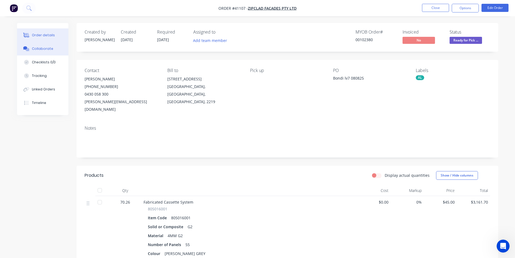
click at [37, 49] on div "Collaborate" at bounding box center [42, 48] width 21 height 5
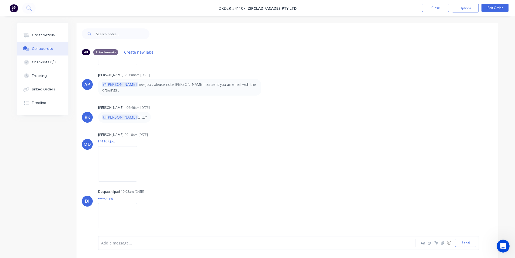
scroll to position [8, 0]
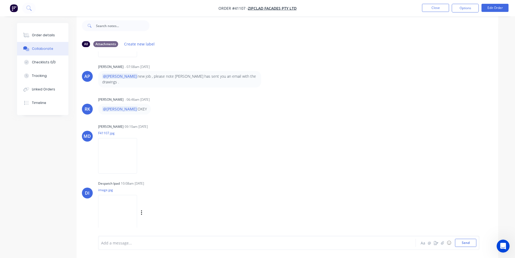
click at [292, 188] on div "DI Despatch Ipad 10:08am [DATE] image.jpg Labels Download" at bounding box center [288, 203] width 422 height 49
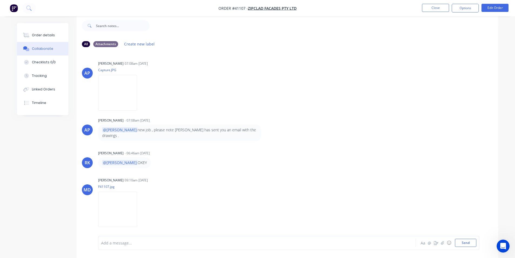
scroll to position [54, 0]
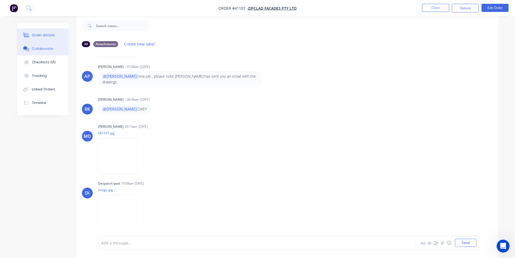
click at [46, 38] on button "Order details" at bounding box center [42, 35] width 51 height 14
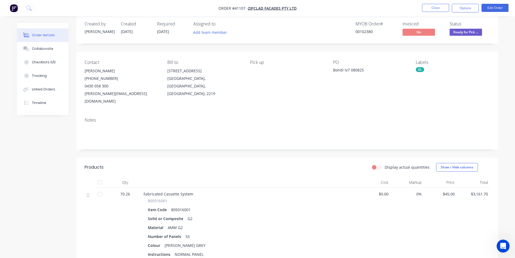
click at [467, 33] on span "Ready for Pick ..." at bounding box center [466, 32] width 32 height 7
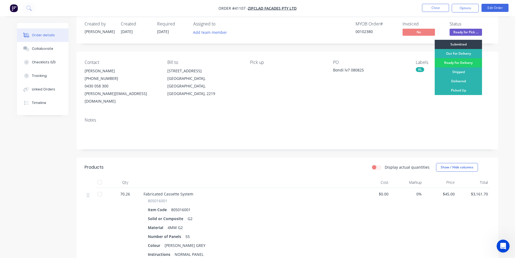
click at [466, 91] on div "Picked Up" at bounding box center [458, 90] width 47 height 9
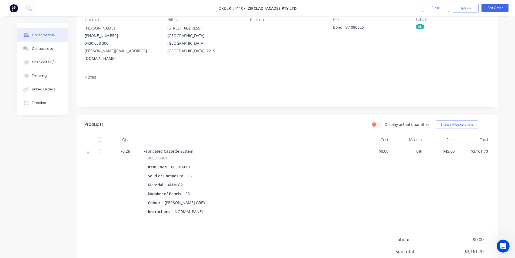
scroll to position [101, 0]
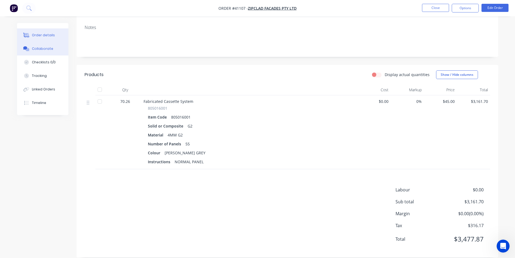
click at [50, 49] on div "Collaborate" at bounding box center [42, 48] width 21 height 5
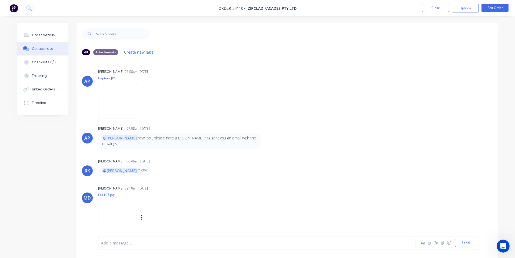
scroll to position [54, 0]
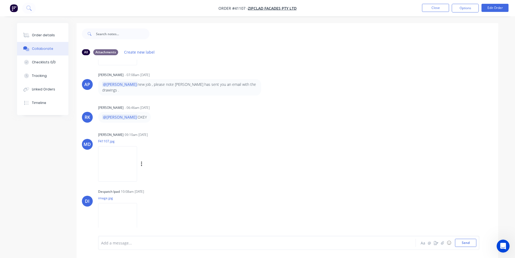
click at [125, 155] on img at bounding box center [117, 163] width 39 height 35
click at [55, 34] on button "Order details" at bounding box center [42, 35] width 51 height 14
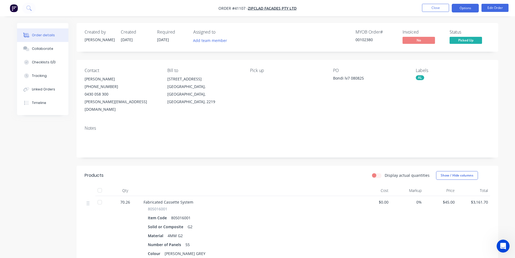
click at [467, 7] on button "Options" at bounding box center [465, 8] width 27 height 9
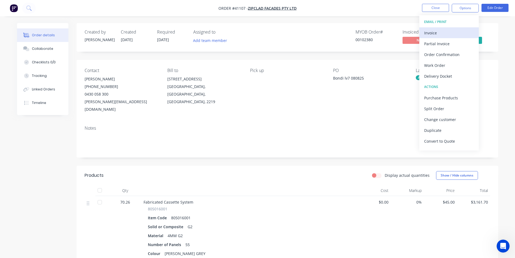
click at [446, 31] on div "Invoice" at bounding box center [449, 33] width 50 height 8
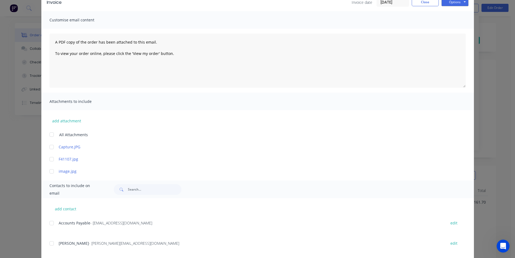
scroll to position [58, 0]
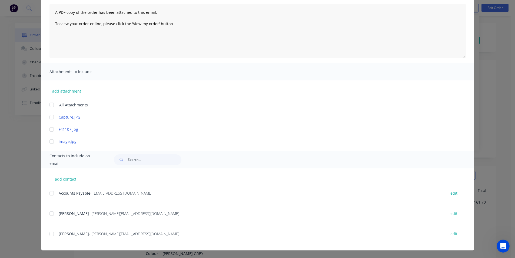
click at [48, 191] on div at bounding box center [51, 193] width 11 height 11
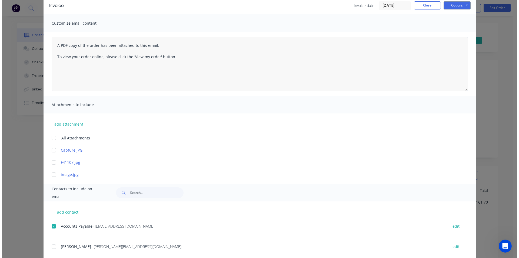
scroll to position [0, 0]
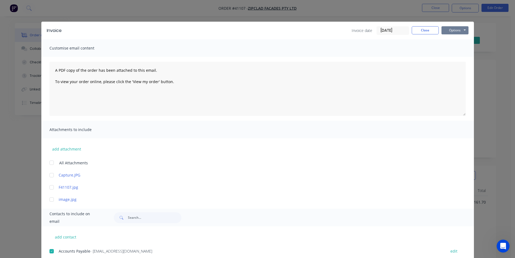
click at [458, 31] on button "Options" at bounding box center [455, 30] width 27 height 8
click at [460, 59] on button "Email" at bounding box center [459, 57] width 35 height 9
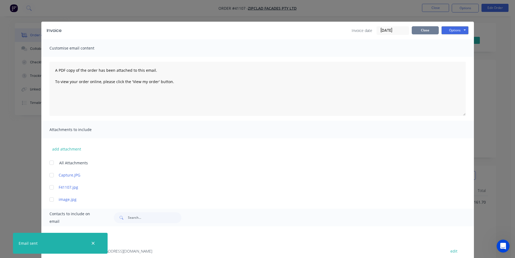
click at [431, 34] on button "Close" at bounding box center [425, 30] width 27 height 8
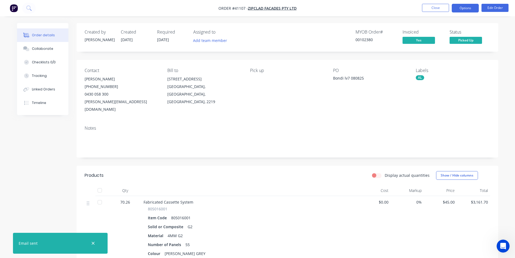
click at [461, 10] on button "Options" at bounding box center [465, 8] width 27 height 9
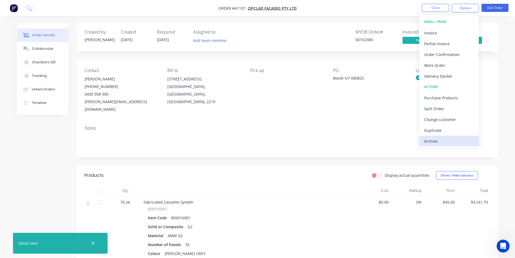
click at [450, 141] on div "Archive" at bounding box center [449, 141] width 50 height 8
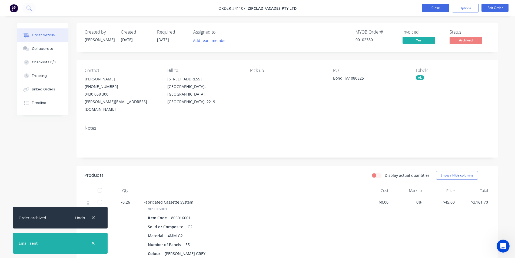
click at [441, 12] on button "Close" at bounding box center [435, 8] width 27 height 8
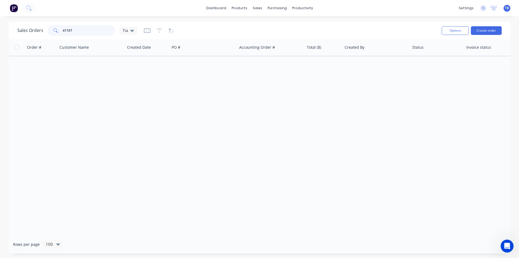
drag, startPoint x: 92, startPoint y: 32, endPoint x: 8, endPoint y: 40, distance: 84.7
click at [8, 40] on div "Sales Orders 41107 Tia Options Create order Order # Customer Name Created Date …" at bounding box center [259, 138] width 519 height 232
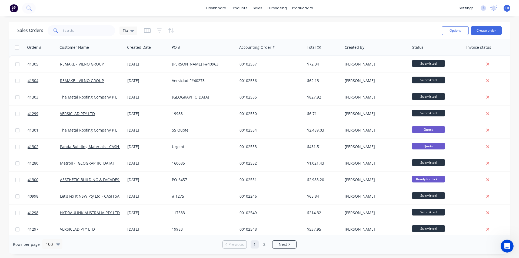
click at [152, 257] on div "dashboard products sales purchasing productivity dashboard products Product Cat…" at bounding box center [259, 129] width 519 height 258
click at [283, 24] on div "Purchase Orders" at bounding box center [294, 26] width 29 height 5
